Goal: Find specific page/section: Find specific page/section

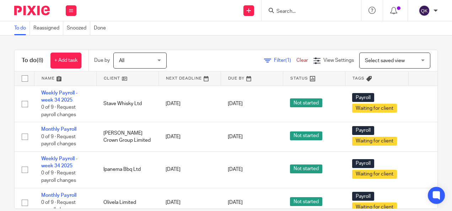
click at [132, 63] on span "All" at bounding box center [138, 60] width 38 height 15
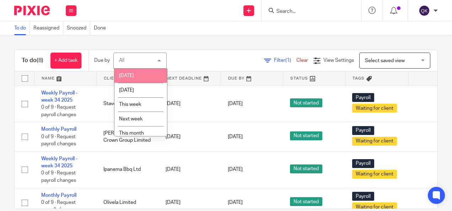
click at [137, 76] on li "[DATE]" at bounding box center [140, 76] width 53 height 15
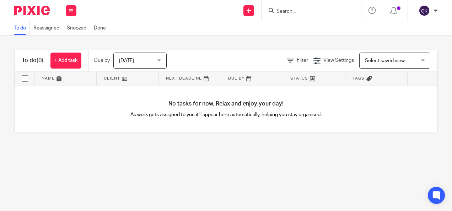
click at [154, 65] on span "[DATE]" at bounding box center [138, 60] width 38 height 15
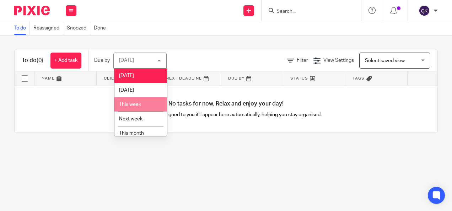
scroll to position [33, 0]
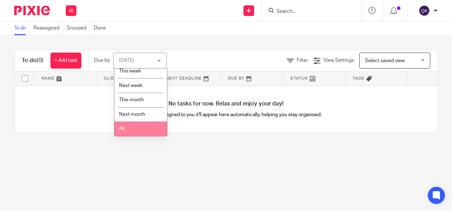
click at [145, 126] on li "All" at bounding box center [140, 129] width 53 height 15
